Goal: Register for event/course

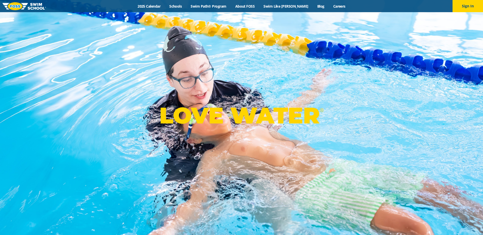
scroll to position [8, 0]
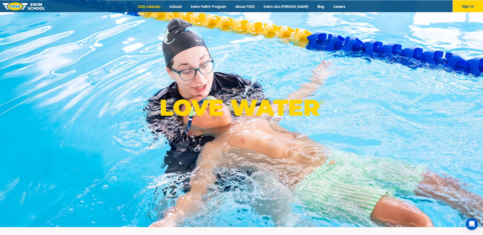
click at [161, 5] on link "2025 Calendar" at bounding box center [149, 6] width 32 height 5
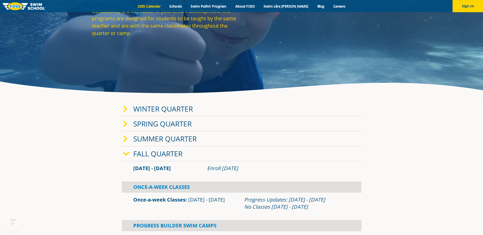
scroll to position [67, 0]
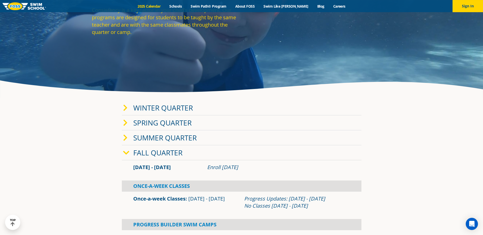
click at [146, 152] on link "Fall Quarter" at bounding box center [157, 153] width 49 height 10
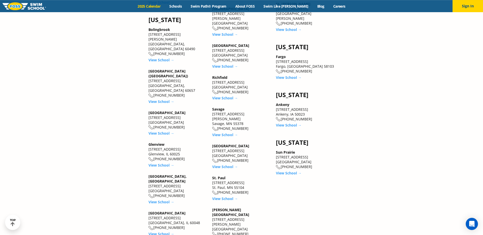
scroll to position [538, 0]
click at [220, 196] on link "View School →" at bounding box center [225, 198] width 26 height 5
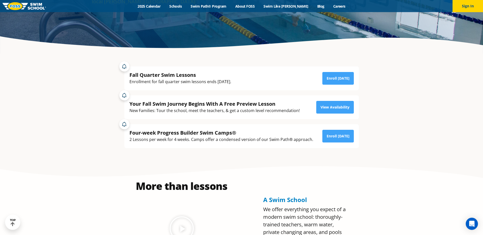
scroll to position [82, 0]
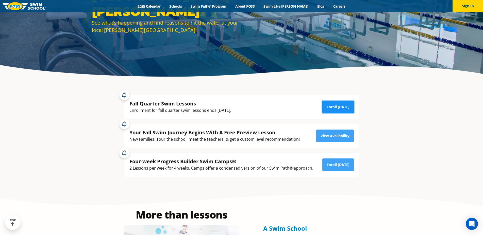
click at [334, 106] on link "Enroll Today" at bounding box center [337, 107] width 31 height 13
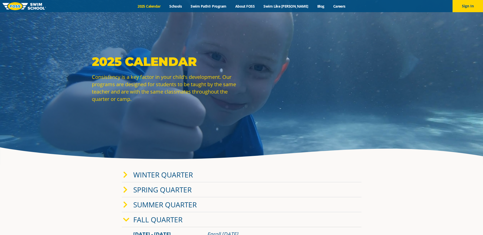
scroll to position [538, 0]
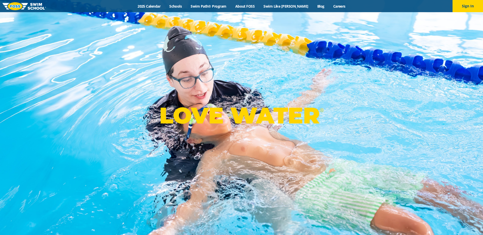
scroll to position [8, 0]
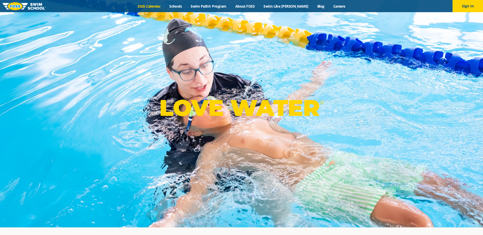
click at [156, 8] on link "2025 Calendar" at bounding box center [149, 6] width 32 height 5
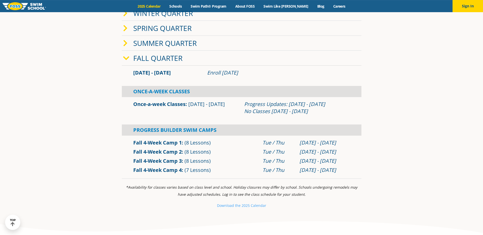
scroll to position [163, 0]
